Goal: Transaction & Acquisition: Purchase product/service

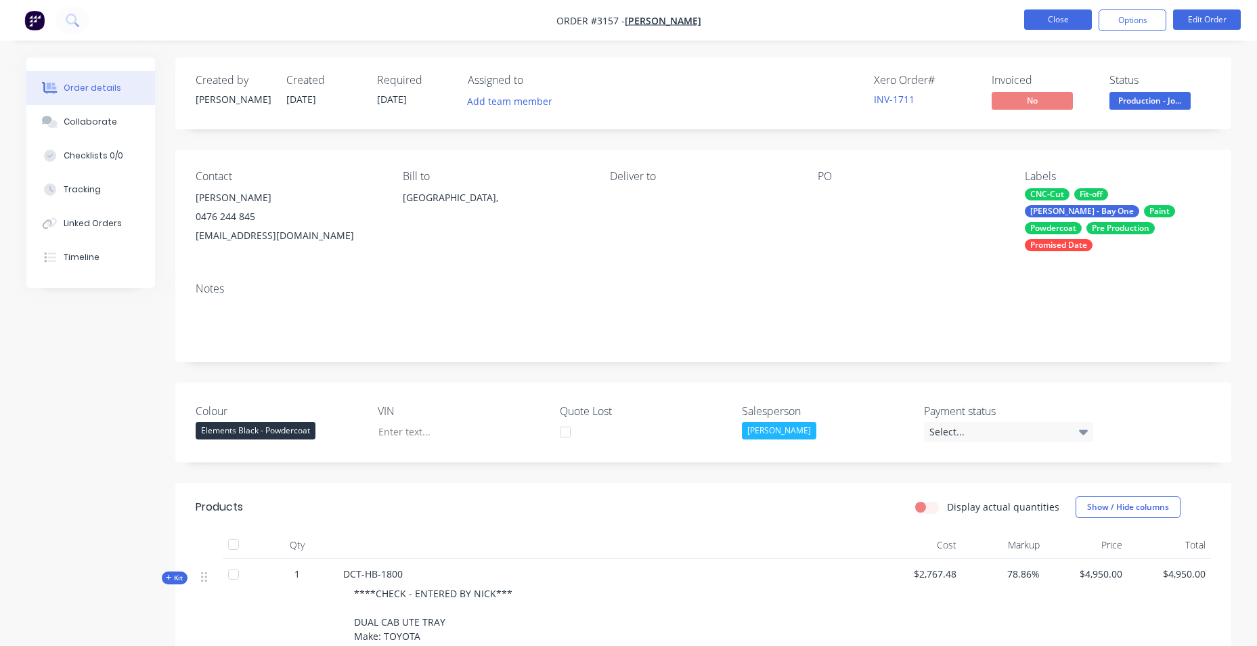
click at [1026, 16] on button "Close" at bounding box center [1059, 19] width 68 height 20
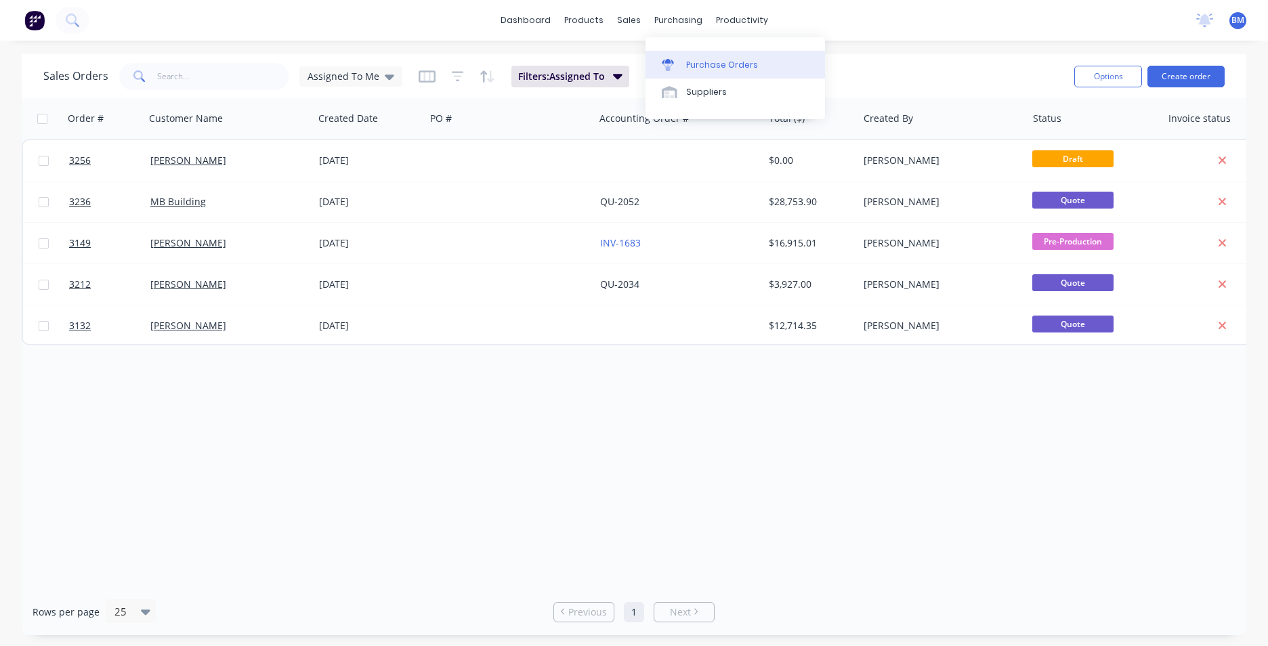
click at [746, 64] on div "Purchase Orders" at bounding box center [722, 65] width 72 height 12
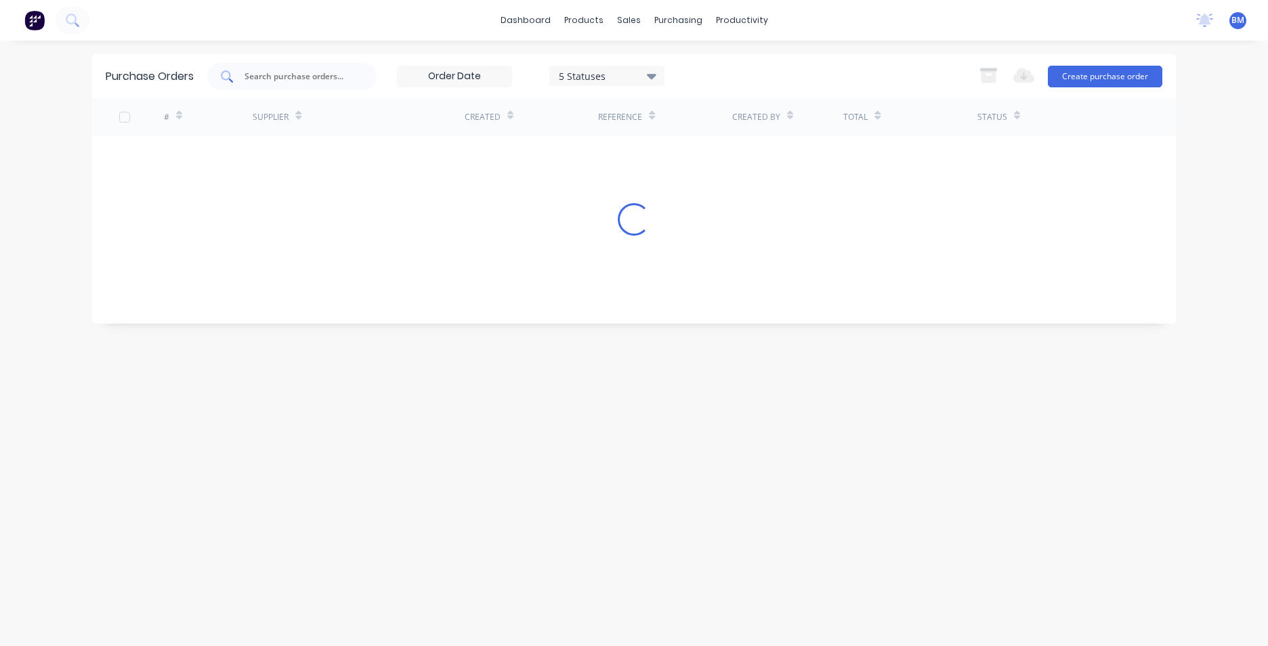
click at [293, 71] on input "text" at bounding box center [299, 77] width 112 height 14
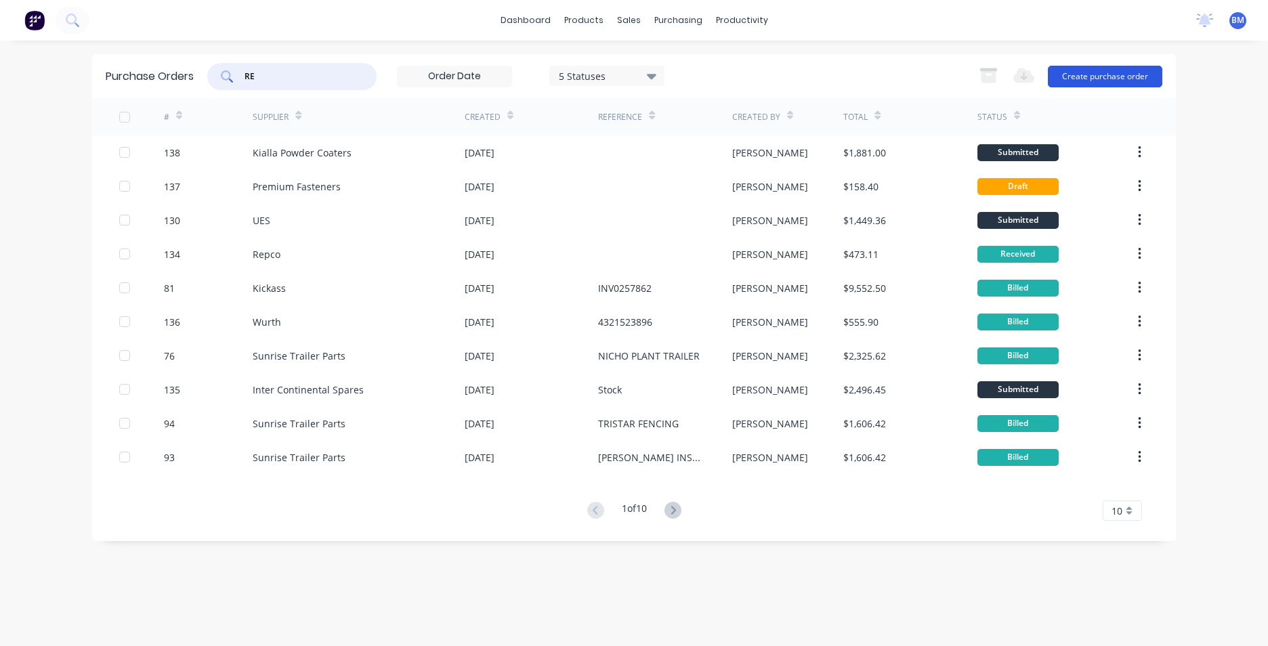
type input "RE"
click at [1120, 77] on button "Create purchase order" at bounding box center [1105, 77] width 114 height 22
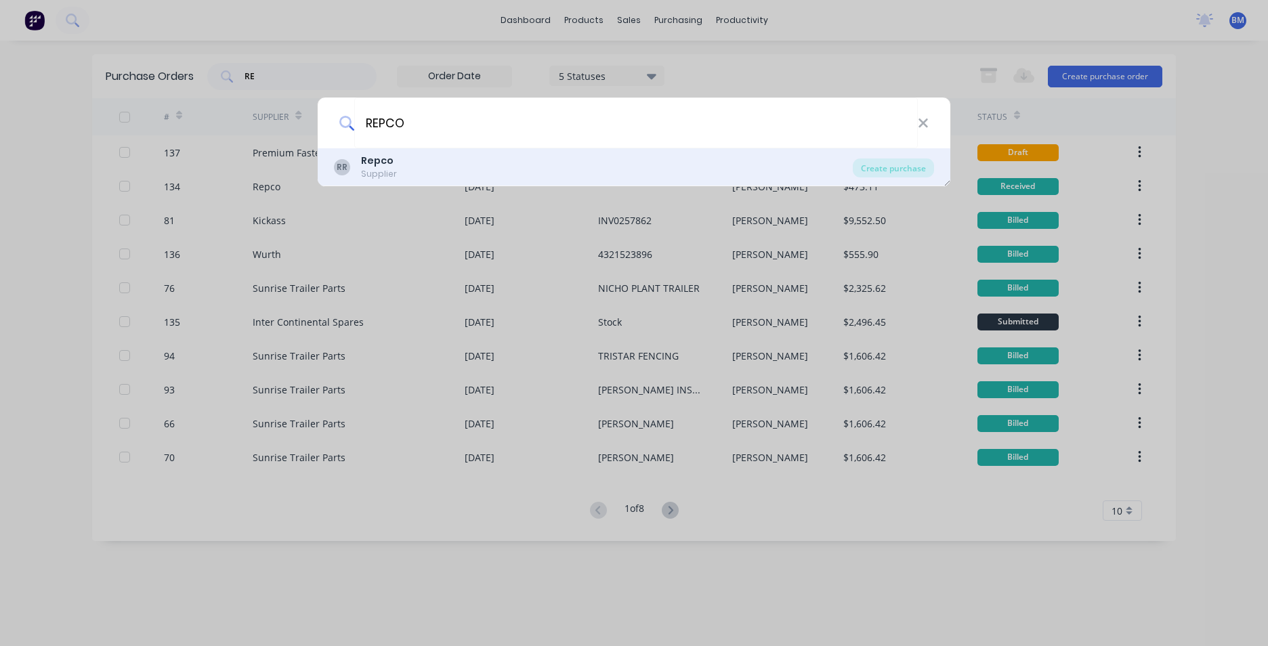
type input "REPCO"
click at [351, 167] on div "RR Repco Supplier" at bounding box center [593, 167] width 519 height 26
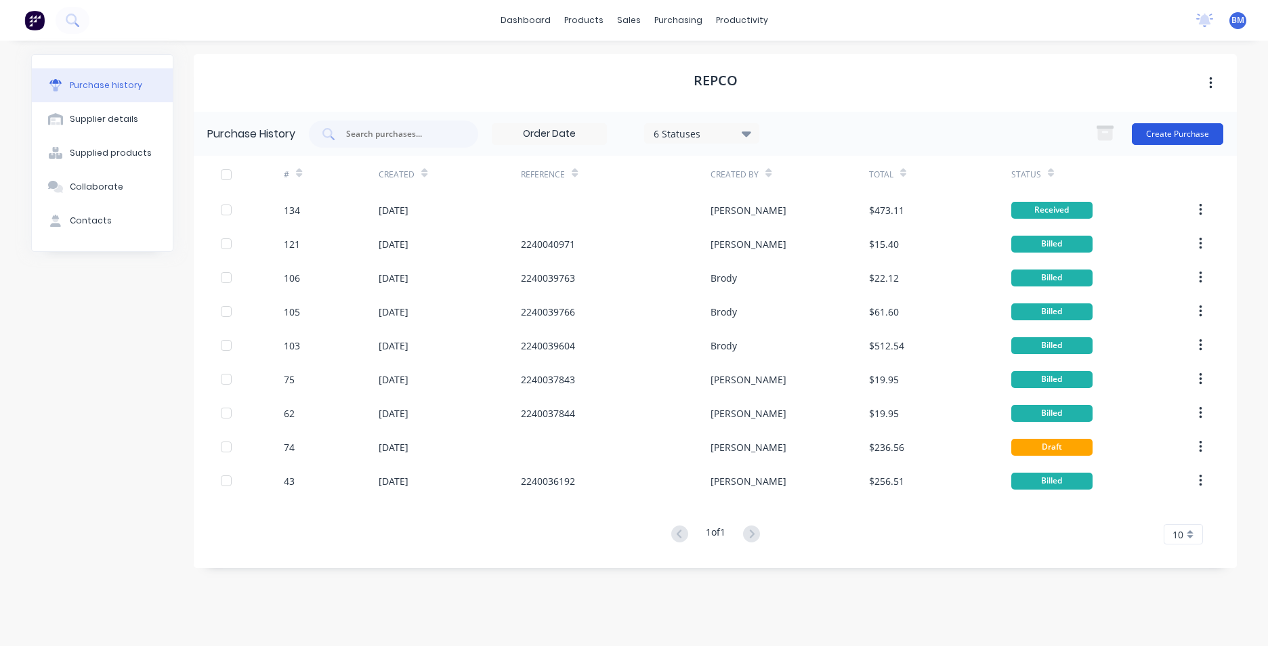
click at [1169, 141] on button "Create Purchase" at bounding box center [1177, 134] width 91 height 22
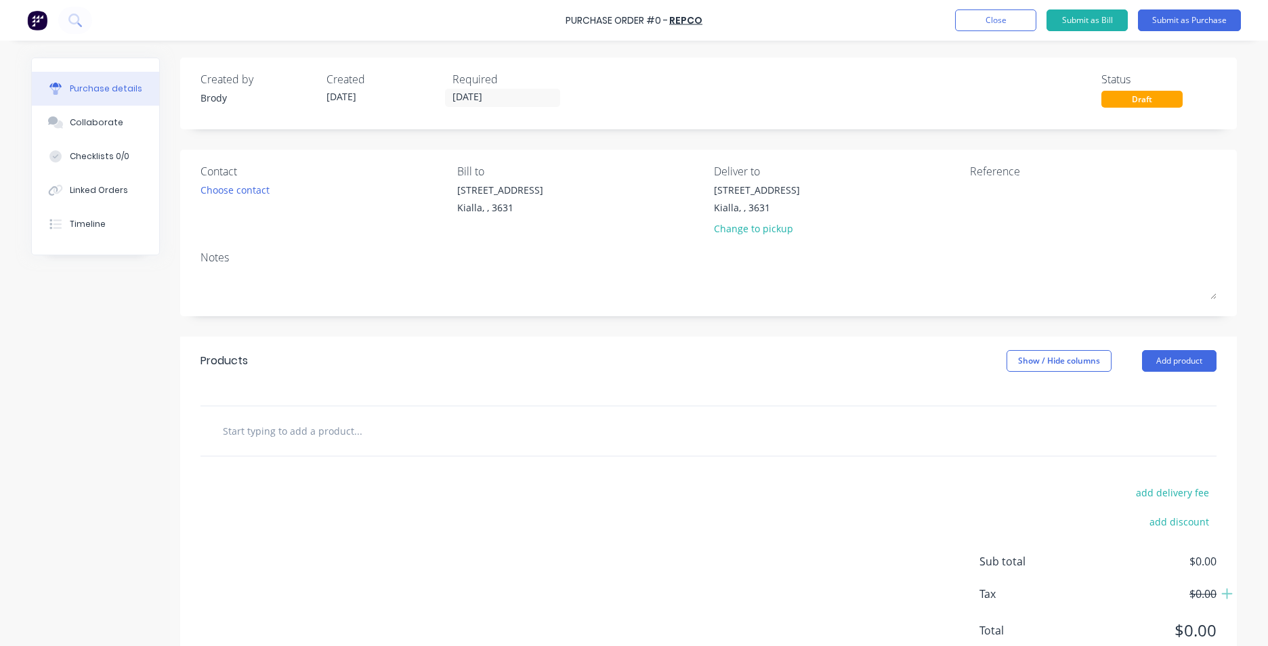
click at [241, 429] on input "text" at bounding box center [357, 430] width 271 height 27
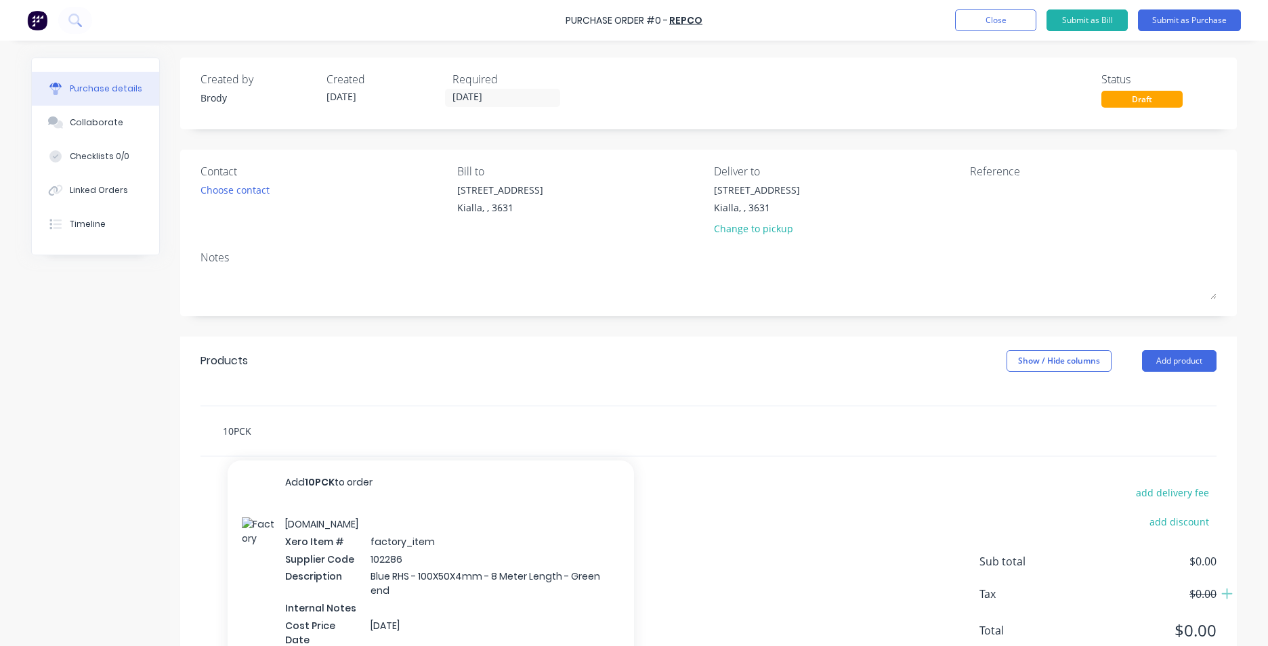
type input "10PCK"
click at [293, 427] on input "10PCK" at bounding box center [357, 430] width 271 height 27
drag, startPoint x: 244, startPoint y: 429, endPoint x: 181, endPoint y: 429, distance: 63.0
click at [181, 429] on div "10PCK Add 10PCK to order [DOMAIN_NAME] Xero Item # factory_item Supplier Code 1…" at bounding box center [708, 431] width 1056 height 51
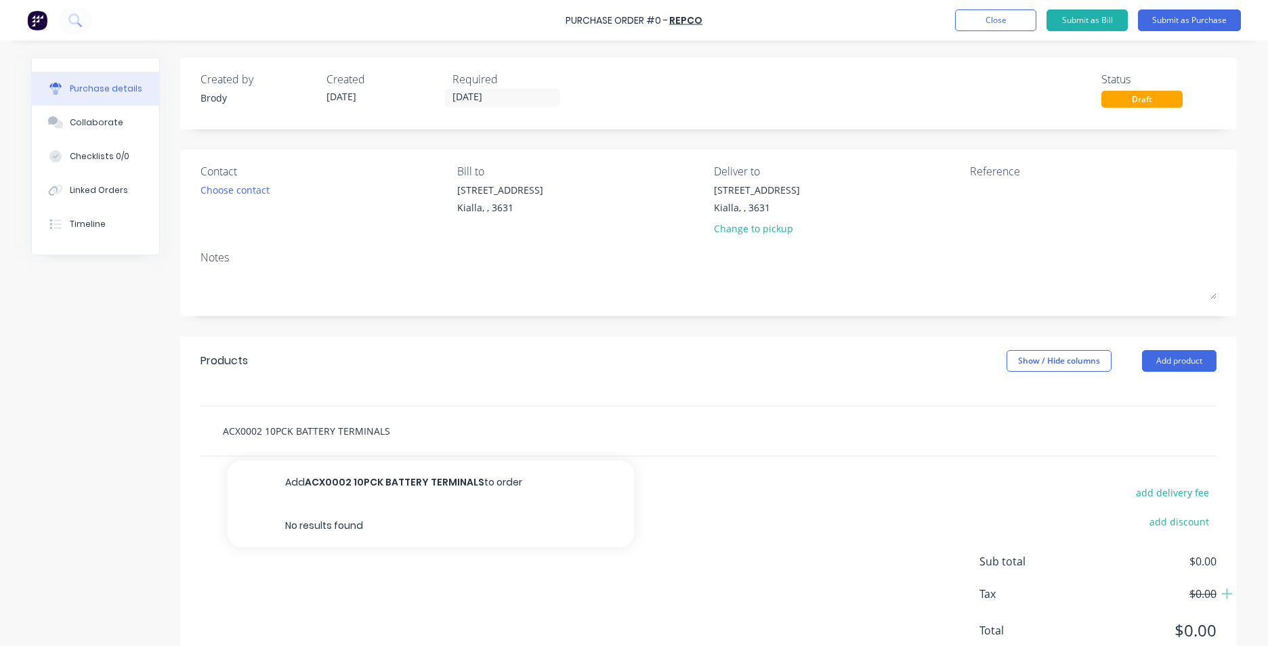
click at [405, 432] on input "ACX0002 10PCK BATTERY TERMINALS" at bounding box center [357, 430] width 271 height 27
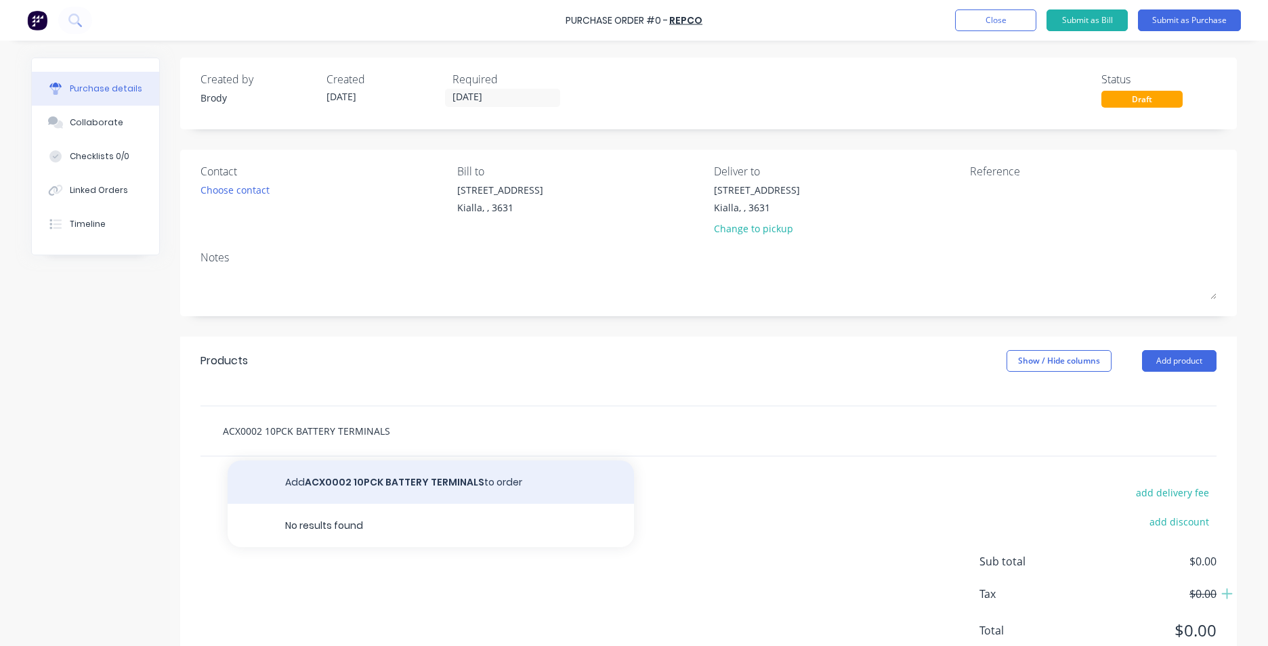
type input "ACX0002 10PCK BATTERY TERMINALS"
click at [440, 490] on button "Add ACX0002 10PCK BATTERY TERMINALS to order" at bounding box center [431, 481] width 406 height 43
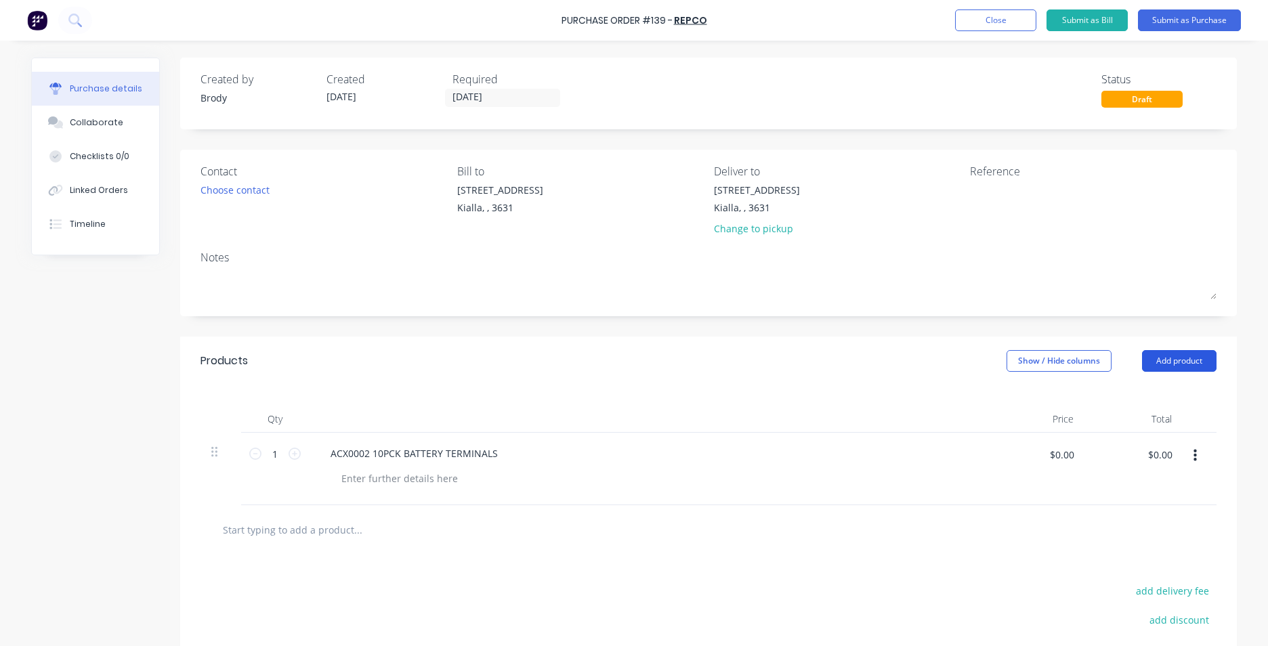
click at [1161, 355] on button "Add product" at bounding box center [1179, 361] width 74 height 22
click at [1147, 420] on div "Basic product" at bounding box center [1152, 423] width 104 height 20
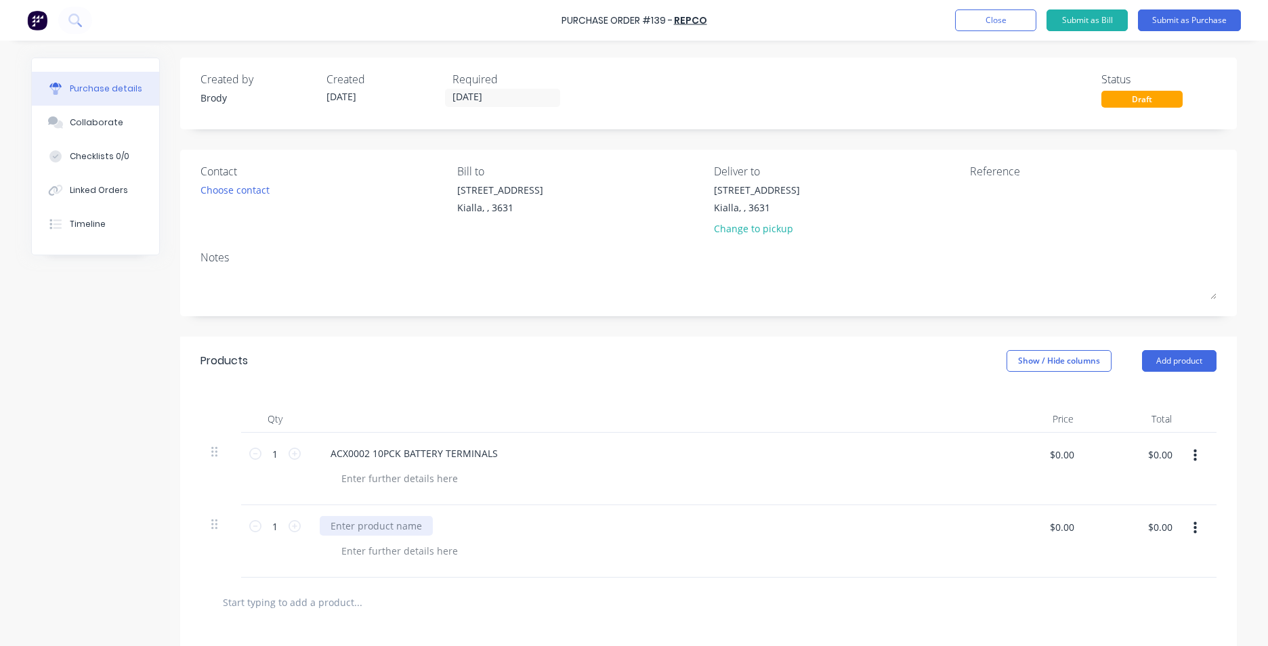
click at [390, 525] on div at bounding box center [376, 526] width 113 height 20
click at [407, 535] on div at bounding box center [376, 526] width 113 height 20
paste div
click at [440, 478] on div at bounding box center [399, 479] width 138 height 20
click at [337, 477] on div "ORKSHOP" at bounding box center [363, 479] width 66 height 20
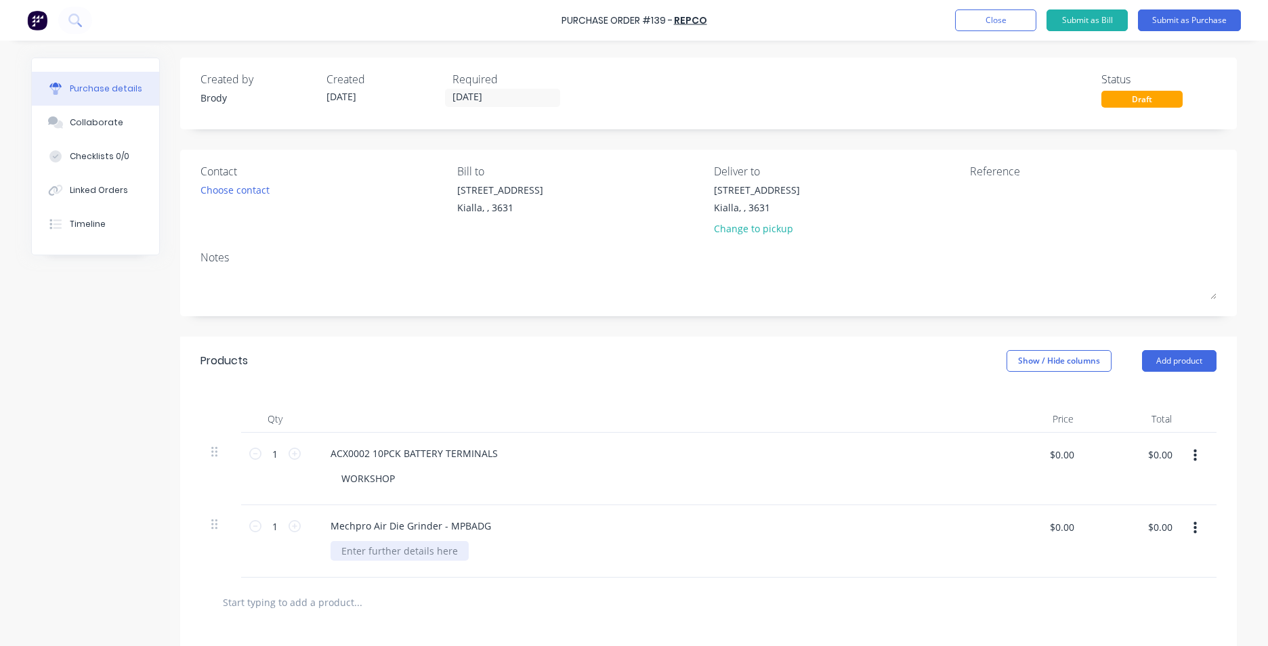
click at [379, 554] on div at bounding box center [399, 551] width 138 height 20
click at [390, 483] on div "WORKSHOP" at bounding box center [367, 479] width 75 height 20
drag, startPoint x: 390, startPoint y: 481, endPoint x: 339, endPoint y: 486, distance: 51.0
click at [339, 486] on div "WORKSHOP" at bounding box center [367, 479] width 75 height 20
copy div "WORKSHOP"
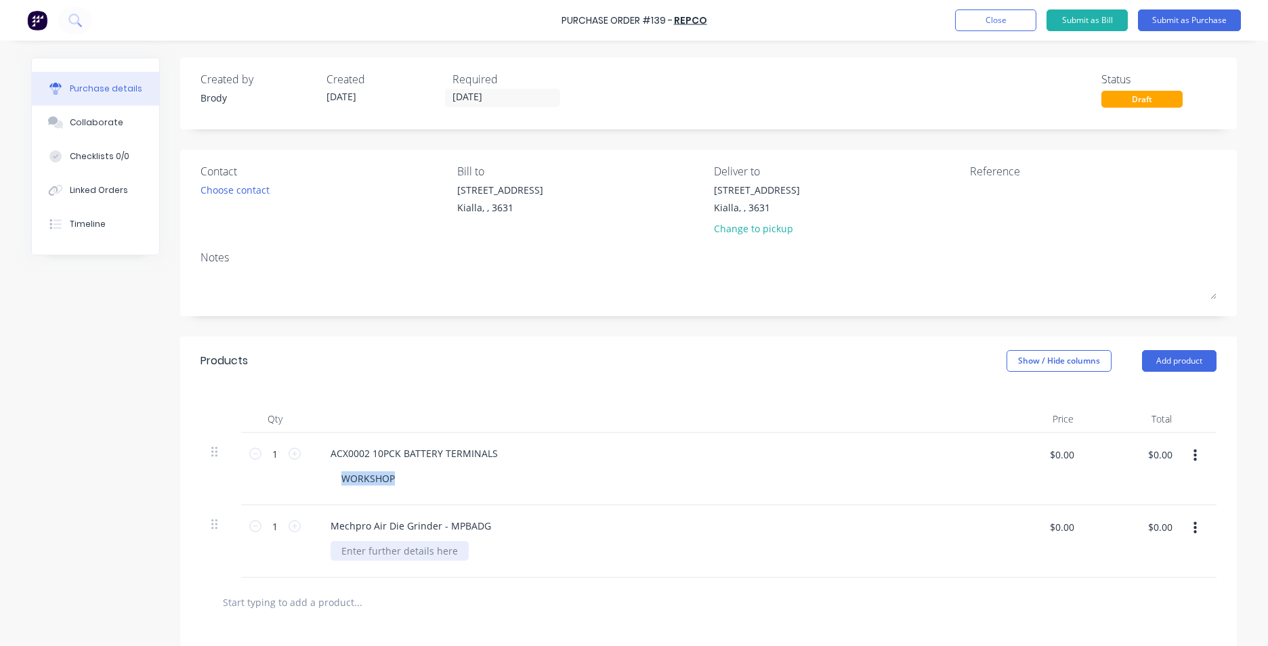
click at [412, 551] on div at bounding box center [399, 551] width 138 height 20
paste div
click at [469, 358] on div "Products Show / Hide columns Add product" at bounding box center [708, 361] width 1056 height 49
click at [1190, 14] on button "Submit as Purchase" at bounding box center [1189, 20] width 103 height 22
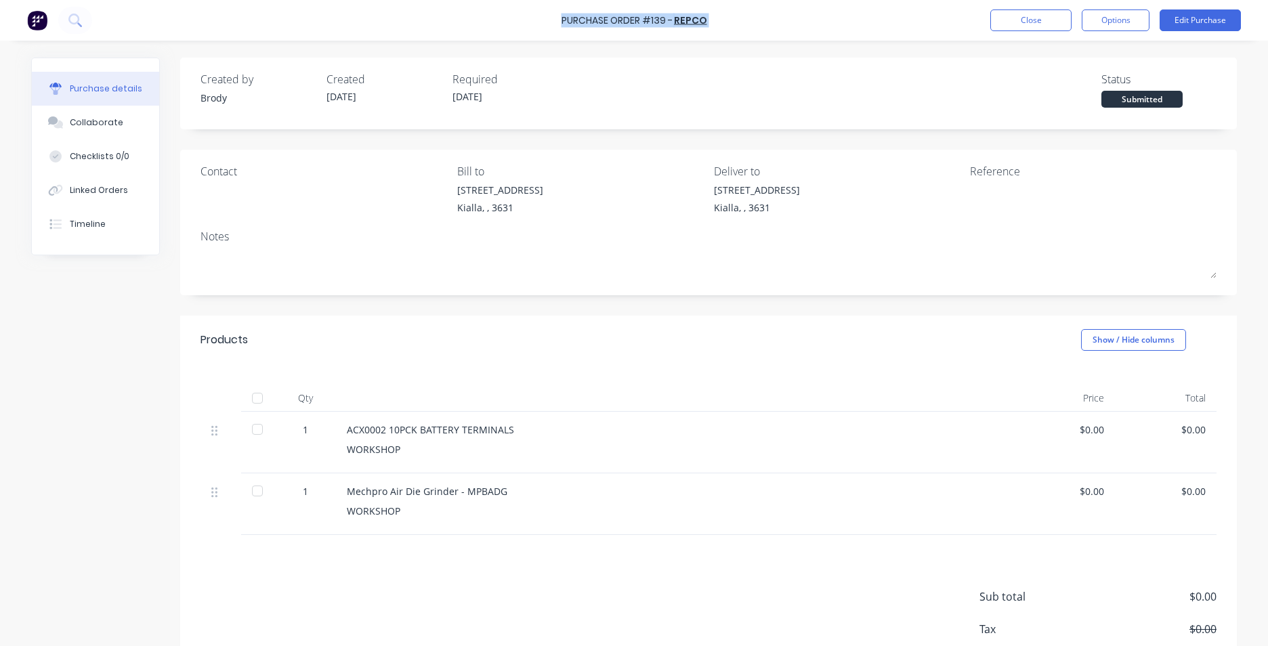
drag, startPoint x: 588, startPoint y: 26, endPoint x: 563, endPoint y: 16, distance: 27.7
click at [563, 16] on div "Purchase Order #139 - Repco Close Options Edit Purchase" at bounding box center [634, 20] width 1268 height 41
copy div "Purchase Order #139 - Repco Close Options Edit Purchase"
click at [42, 25] on img at bounding box center [37, 20] width 20 height 20
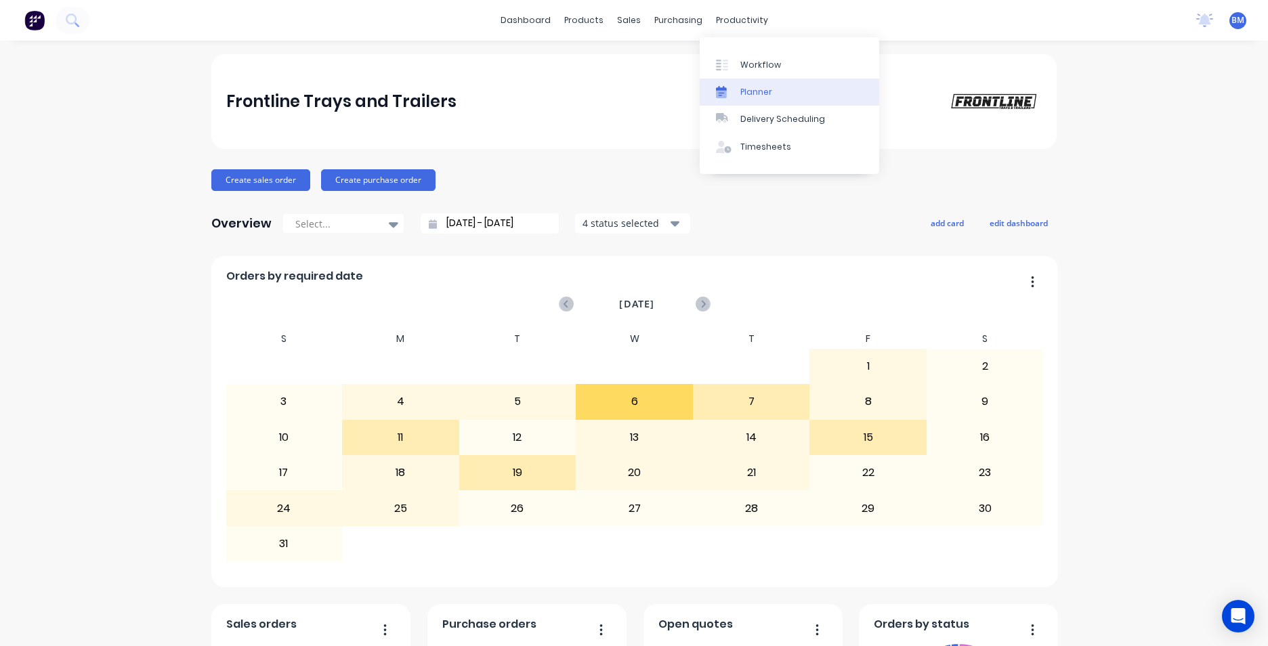
click at [738, 89] on link "Planner" at bounding box center [789, 92] width 179 height 27
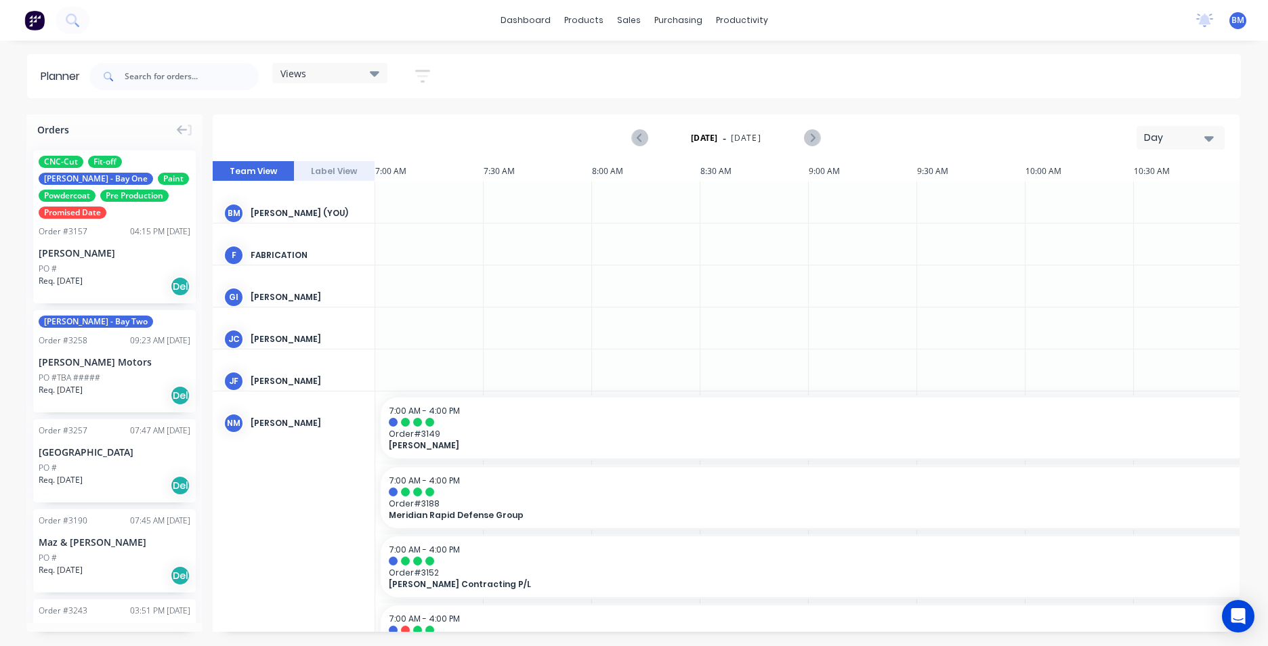
scroll to position [0, 217]
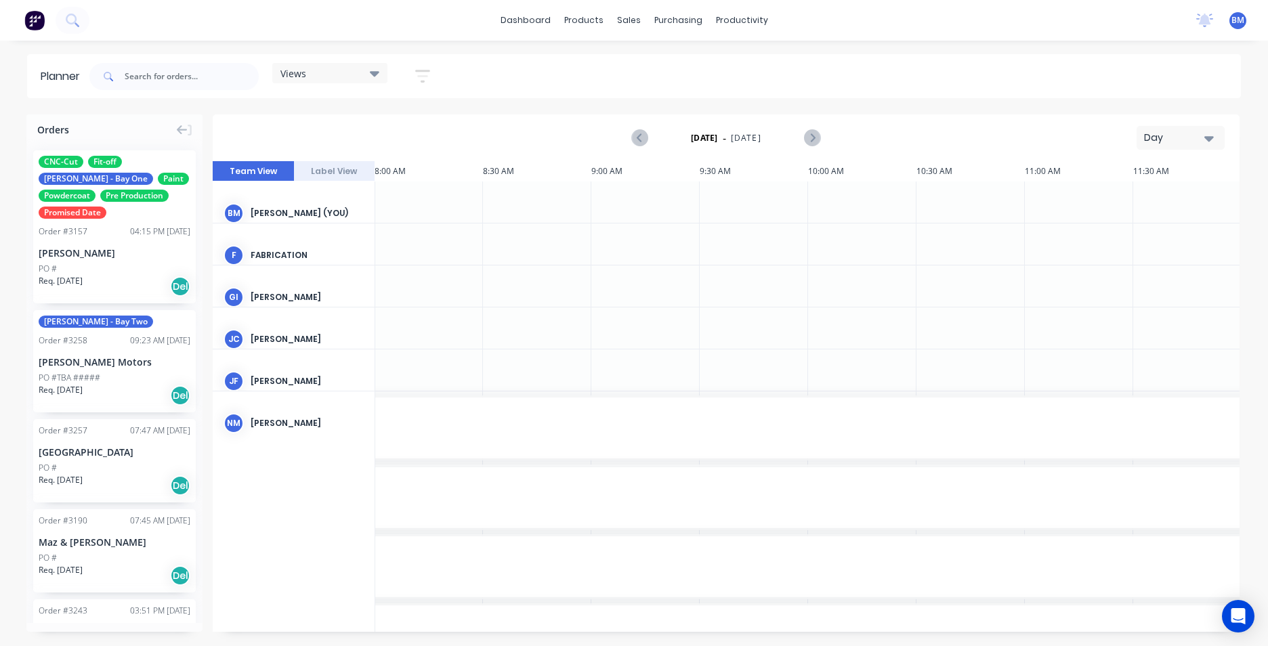
click at [1202, 126] on button "Day" at bounding box center [1180, 138] width 88 height 24
click at [1170, 236] on div "Month" at bounding box center [1156, 228] width 134 height 27
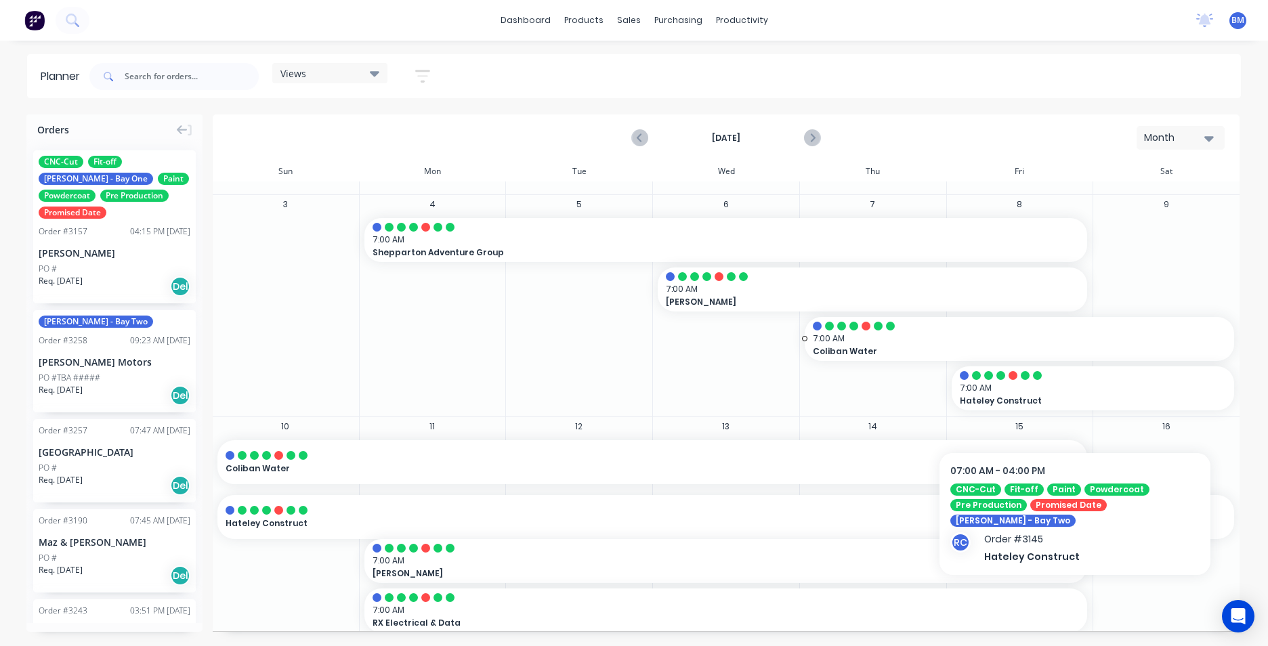
scroll to position [135, 0]
